Goal: Information Seeking & Learning: Learn about a topic

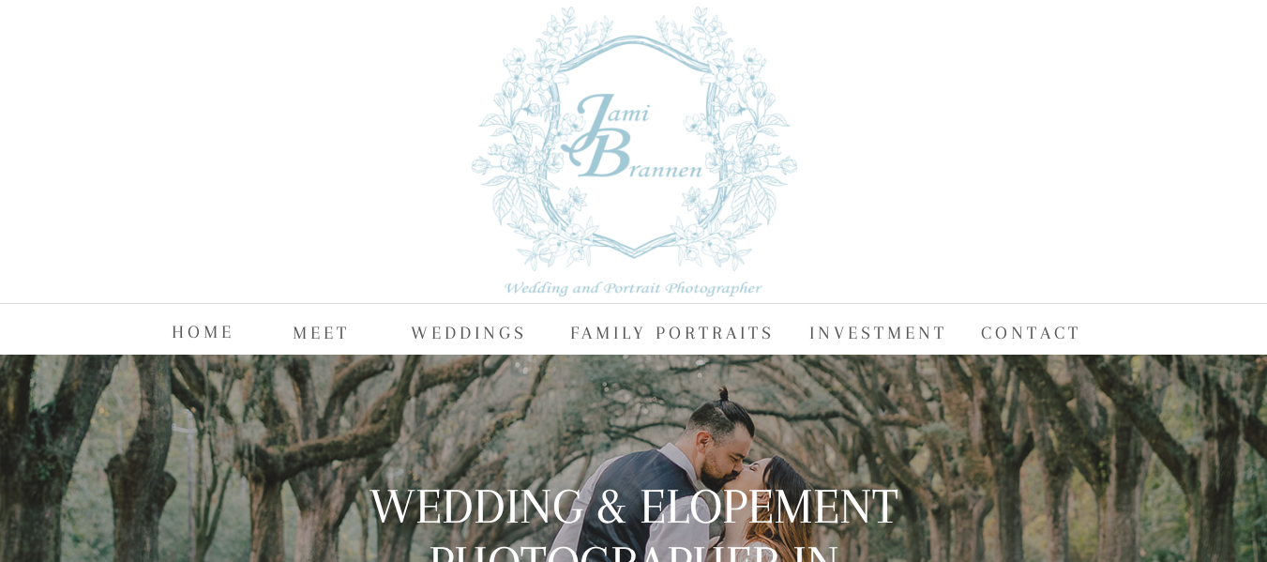
scroll to position [9, 0]
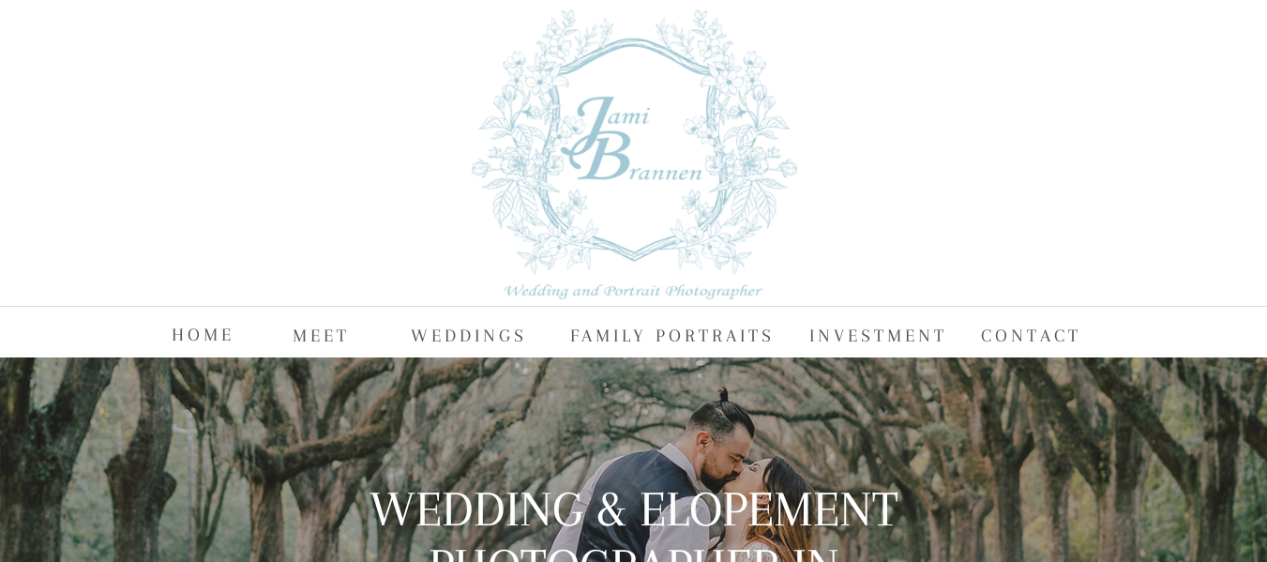
click at [640, 327] on nav "FAMILY PORTRAITS" at bounding box center [675, 334] width 211 height 28
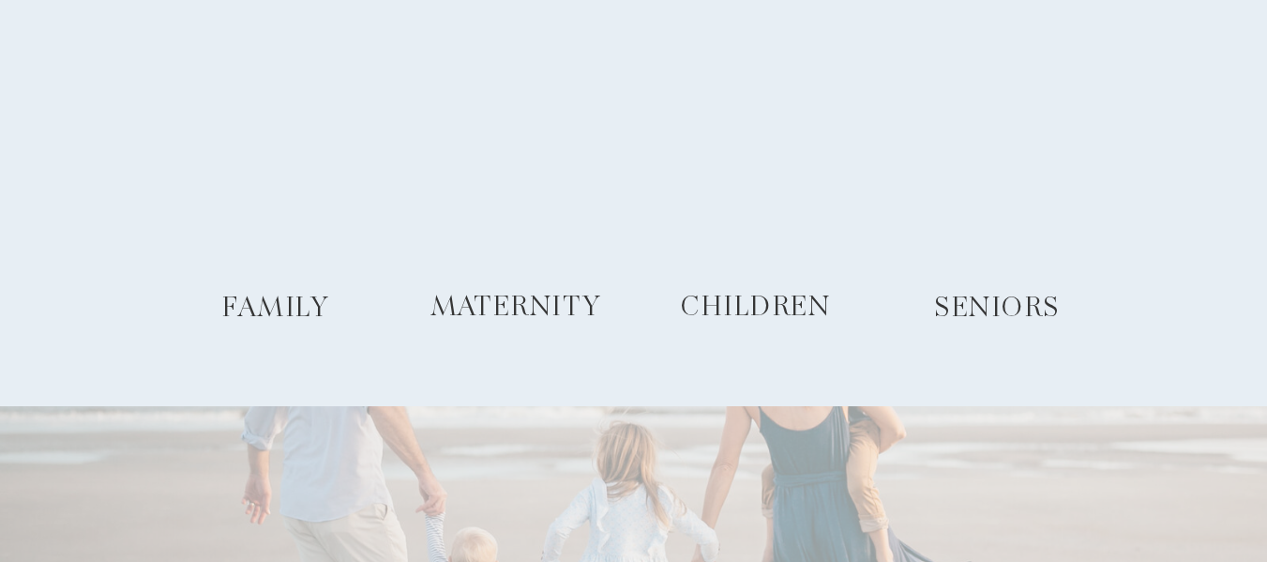
scroll to position [1238, 0]
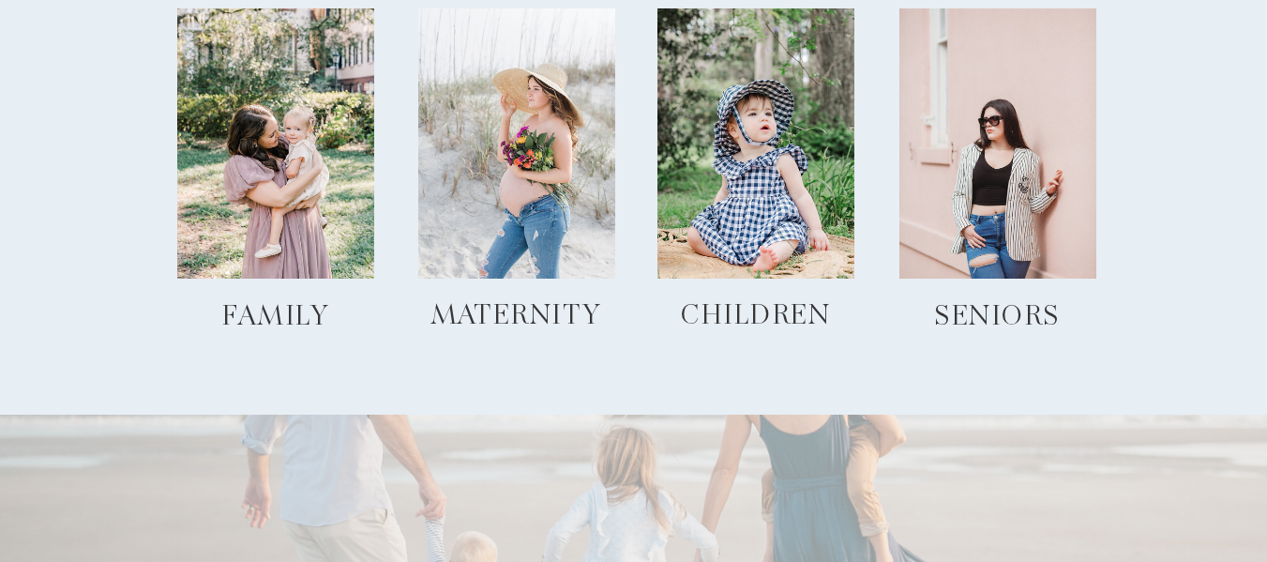
click at [250, 220] on div at bounding box center [275, 143] width 197 height 270
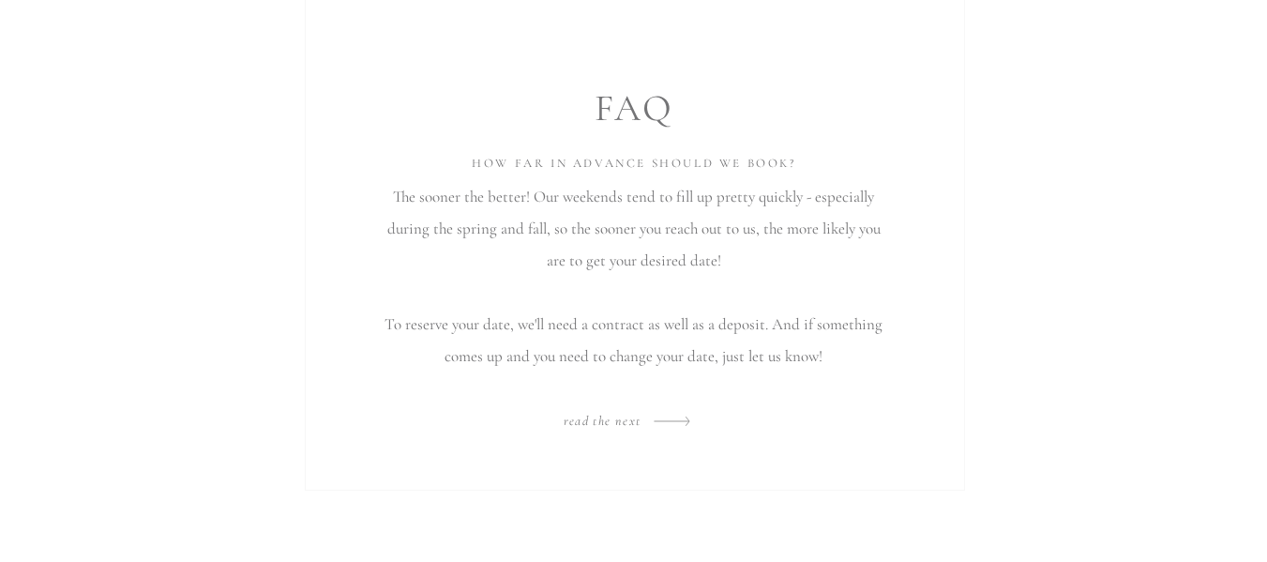
scroll to position [3578, 0]
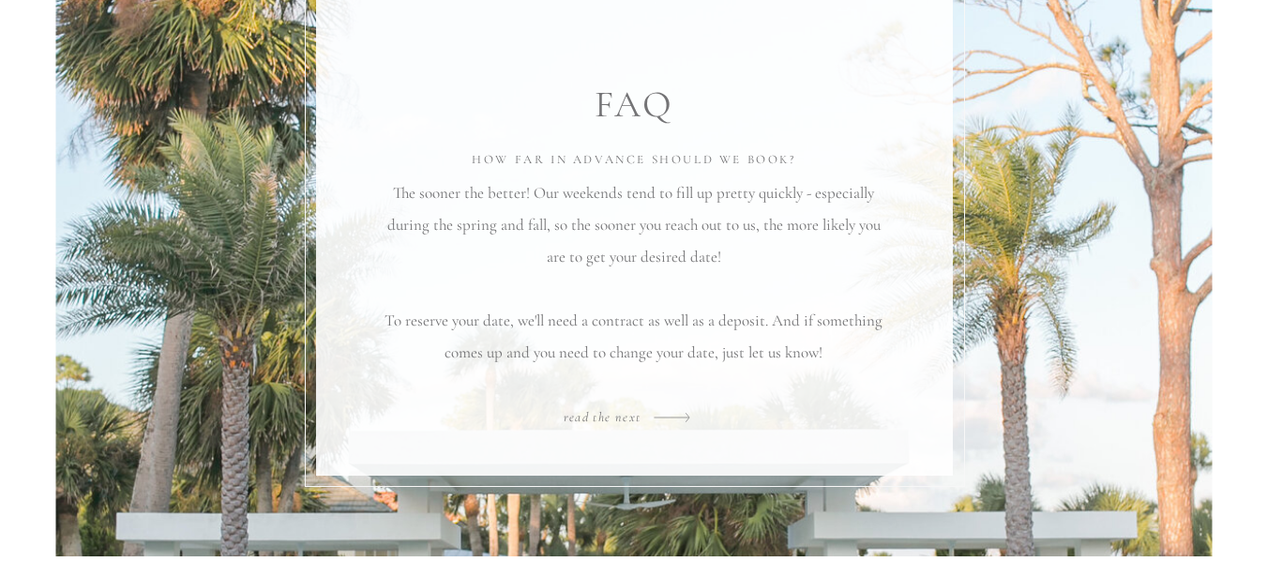
click at [148, 498] on div at bounding box center [633, 231] width 1157 height 650
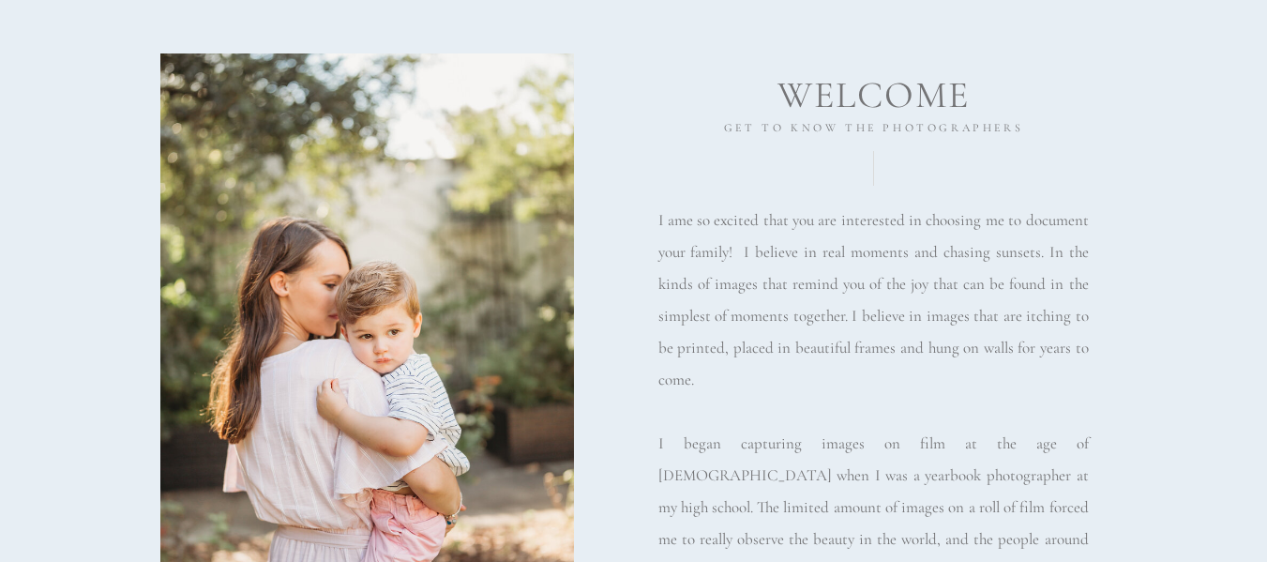
scroll to position [0, 0]
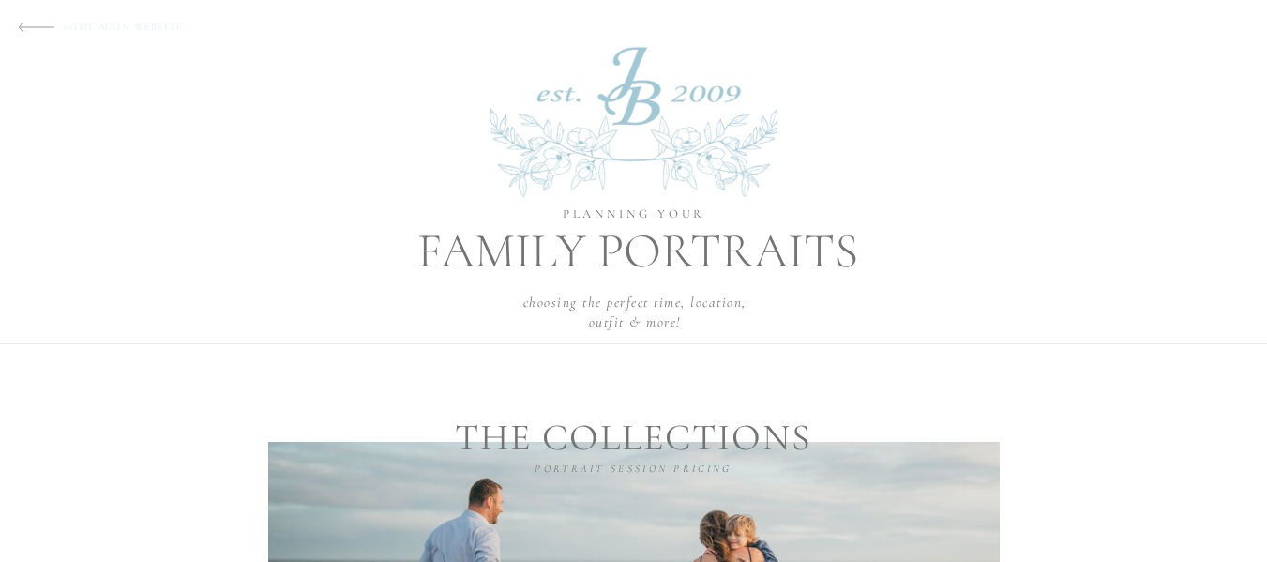
click at [158, 26] on p "to THE MAIN WEBSITE" at bounding box center [145, 24] width 163 height 15
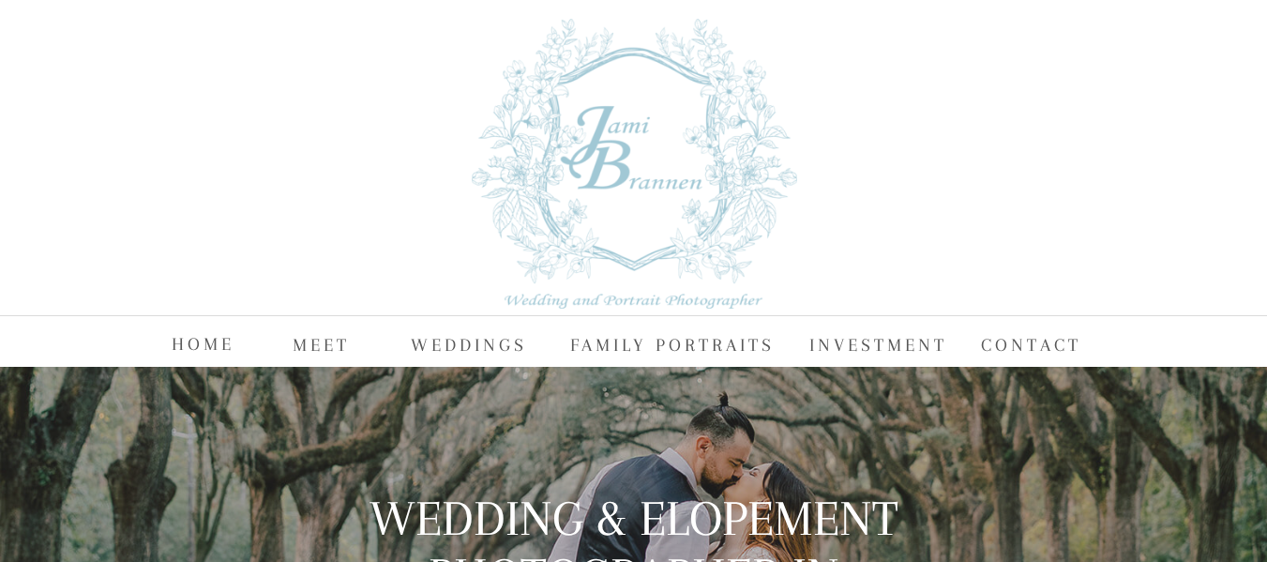
click at [853, 350] on nav "Investment" at bounding box center [881, 343] width 142 height 28
